Goal: Communication & Community: Answer question/provide support

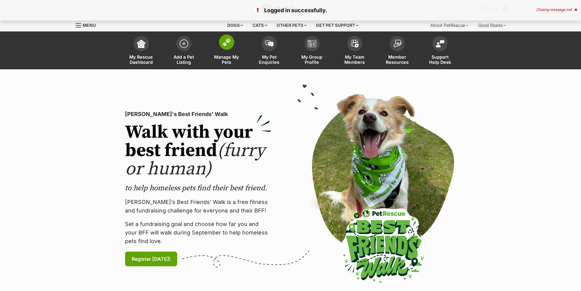
click at [222, 48] on span at bounding box center [226, 41] width 15 height 15
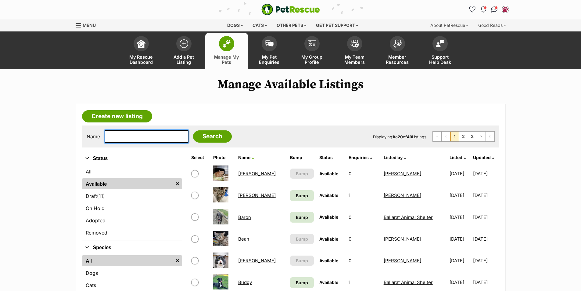
click at [121, 138] on input "text" at bounding box center [147, 136] width 84 height 13
type input "r"
type input "prim"
click at [193, 130] on input "Search" at bounding box center [212, 136] width 39 height 12
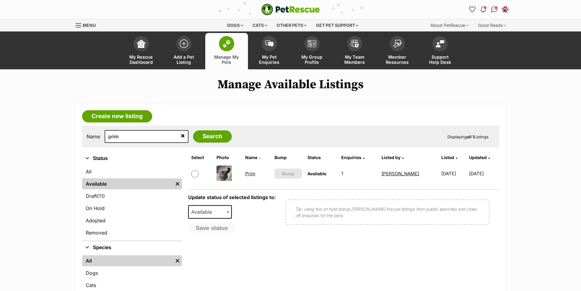
click at [249, 174] on link "Prim" at bounding box center [250, 174] width 10 height 6
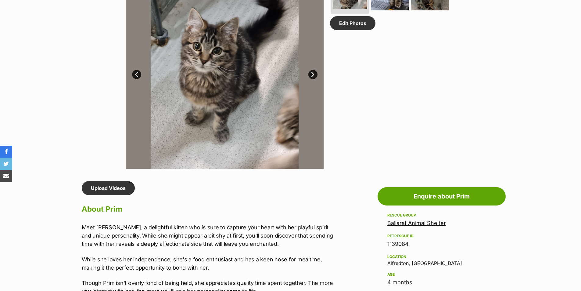
scroll to position [488, 0]
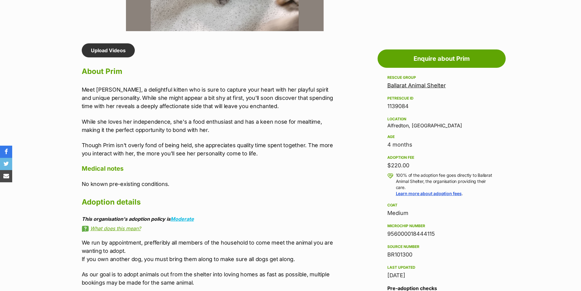
drag, startPoint x: 439, startPoint y: 233, endPoint x: 385, endPoint y: 236, distance: 53.8
click at [385, 236] on aside "Rescue group Ballarat Animal Shelter PetRescue ID 1139084 Location Alfredton, V…" at bounding box center [442, 220] width 128 height 293
copy div "956000018444115"
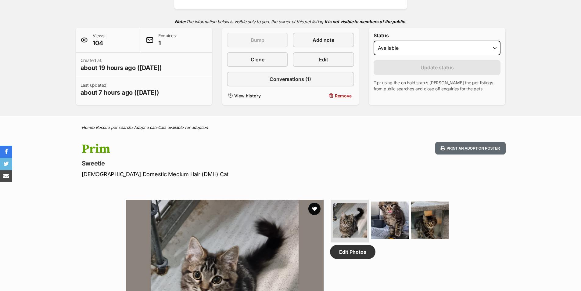
scroll to position [31, 0]
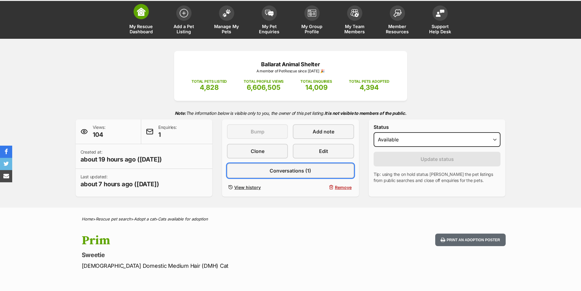
drag, startPoint x: 302, startPoint y: 170, endPoint x: 126, endPoint y: 6, distance: 240.5
click at [302, 170] on span "Conversations (1)" at bounding box center [290, 170] width 41 height 7
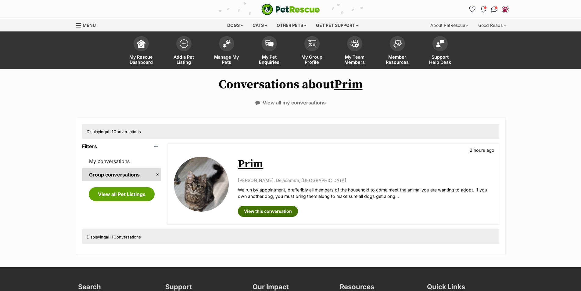
click at [264, 209] on link "View this conversation" at bounding box center [268, 211] width 60 height 11
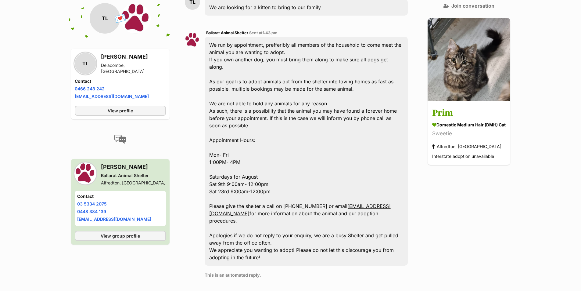
scroll to position [278, 0]
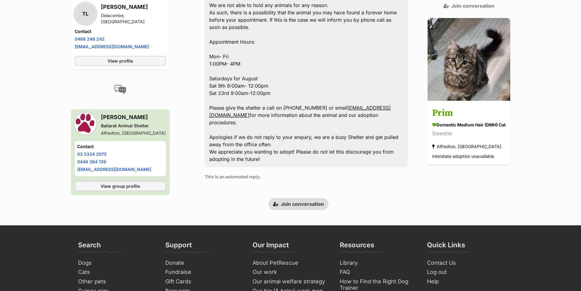
click at [288, 198] on link "Join conversation" at bounding box center [298, 204] width 60 height 12
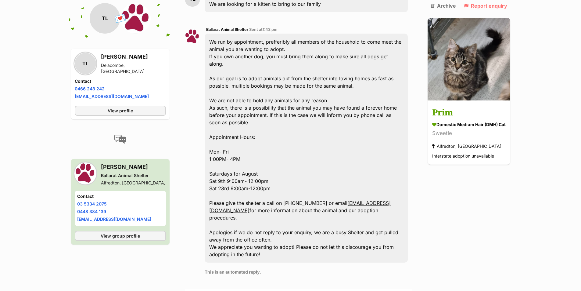
scroll to position [366, 0]
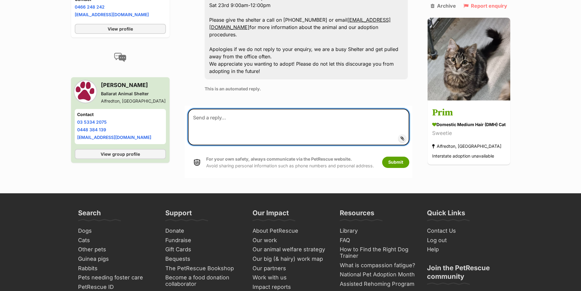
click at [250, 122] on textarea at bounding box center [298, 127] width 221 height 37
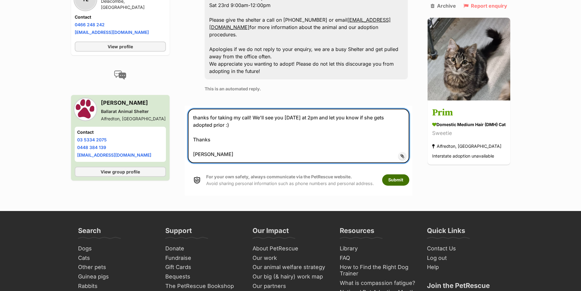
type textarea "thanks for taking my call! We'll see you Monday at 2pm and let you know if she …"
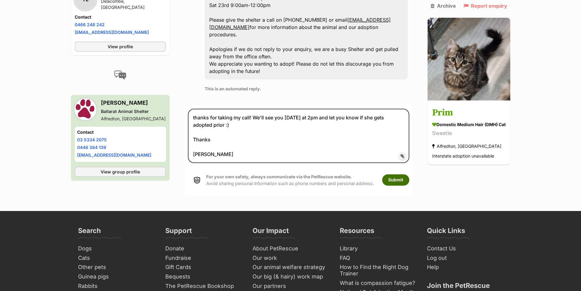
click at [397, 174] on button "Submit" at bounding box center [395, 179] width 27 height 11
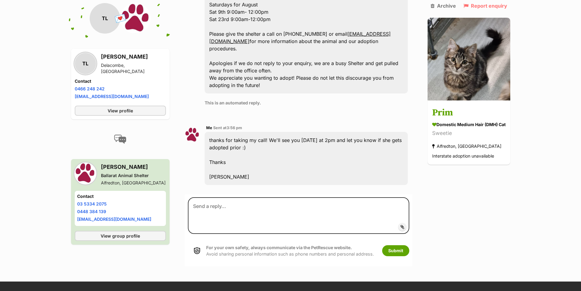
scroll to position [354, 0]
